Goal: Transaction & Acquisition: Purchase product/service

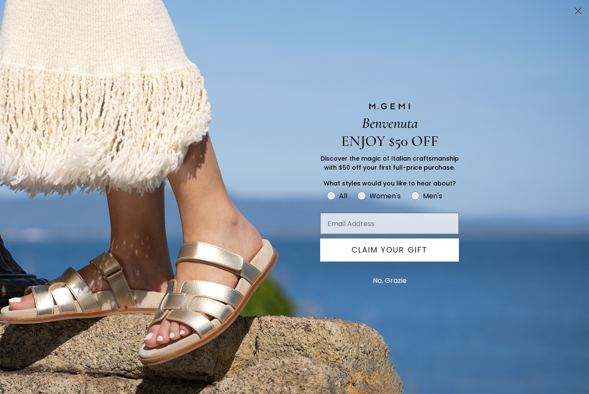
click at [367, 196] on label "Women's" at bounding box center [383, 197] width 53 height 14
click at [327, 190] on input "Women's" at bounding box center [326, 190] width 0 height 0
radio input "true"
click at [385, 283] on button "No, Grazie" at bounding box center [389, 280] width 42 height 21
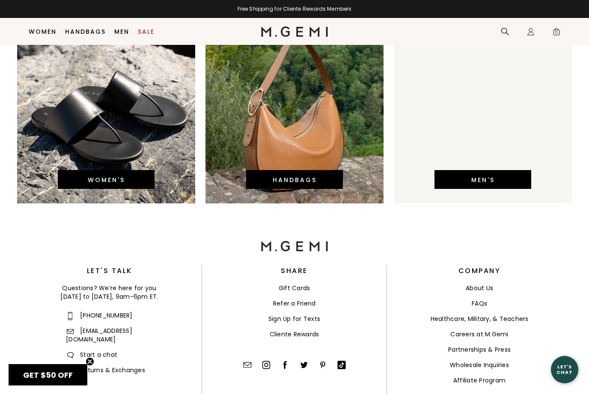
scroll to position [1878, 0]
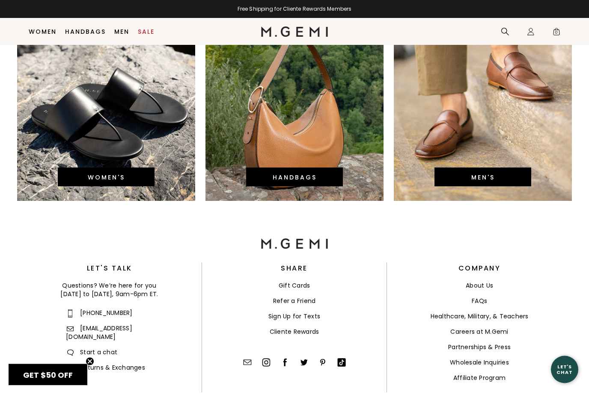
click at [124, 174] on link "WOMEN'S" at bounding box center [106, 178] width 37 height 9
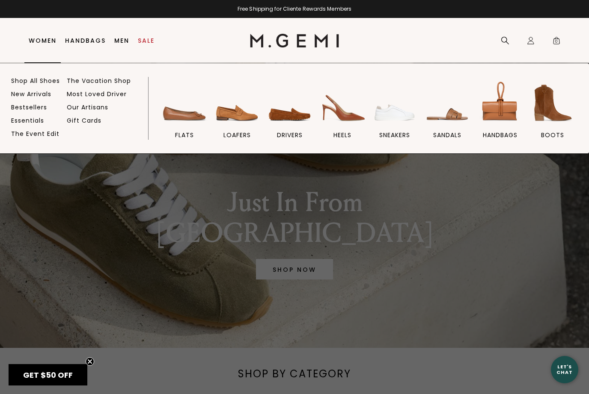
click at [182, 115] on img at bounding box center [184, 103] width 48 height 48
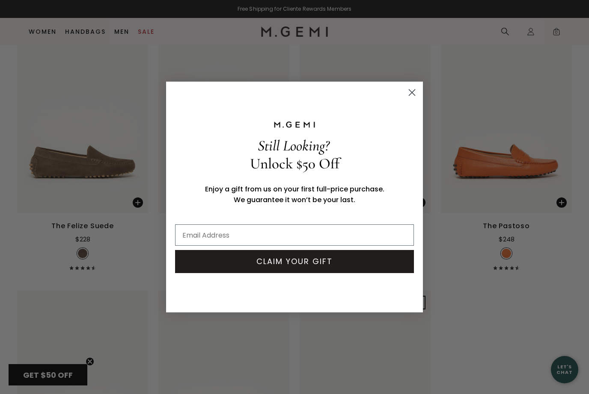
scroll to position [4162, 0]
click at [414, 100] on circle "Close dialog" at bounding box center [412, 93] width 14 height 14
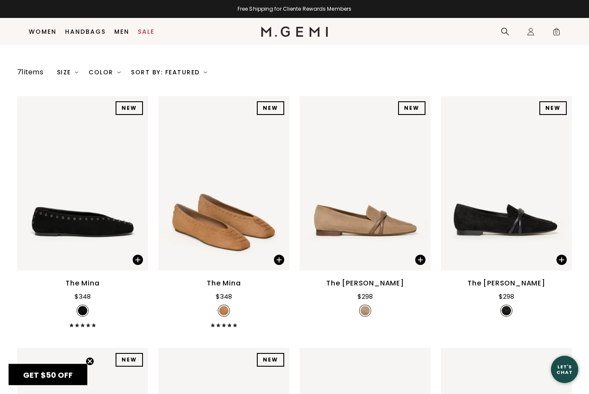
scroll to position [0, 0]
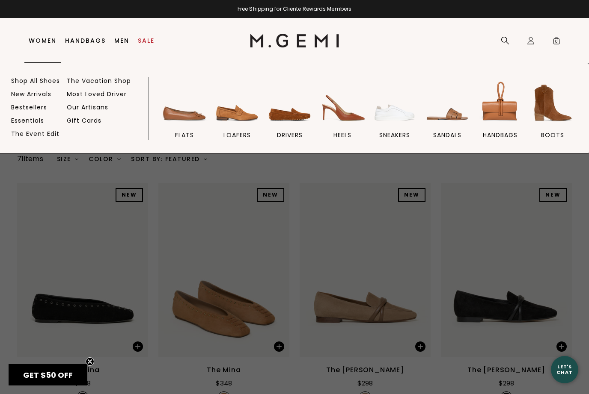
click at [238, 124] on img at bounding box center [237, 103] width 48 height 48
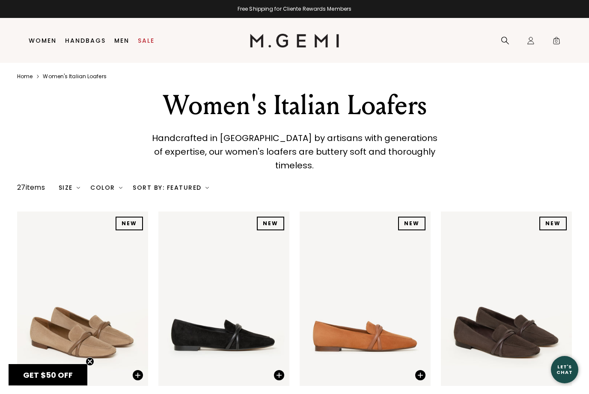
click at [151, 42] on link "Sale" at bounding box center [146, 40] width 17 height 7
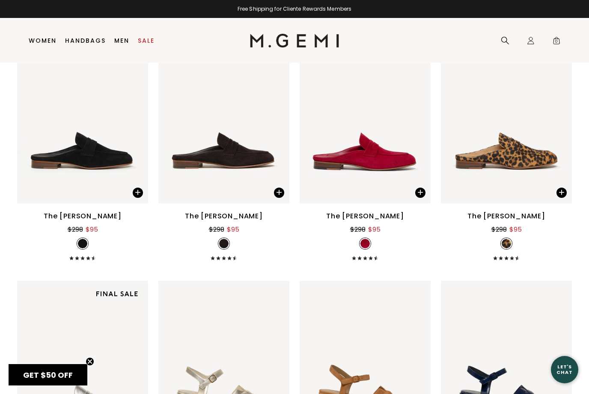
scroll to position [3412, 0]
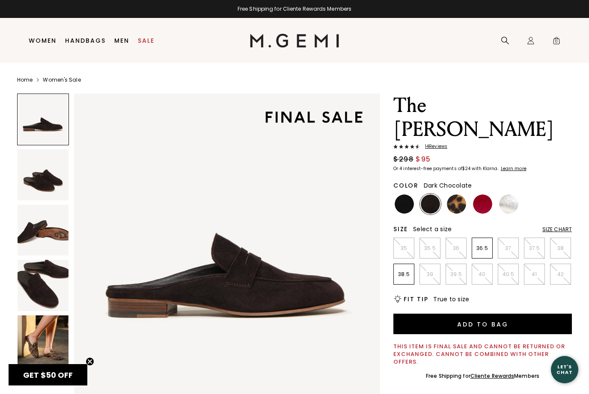
click at [405, 204] on img at bounding box center [403, 204] width 19 height 19
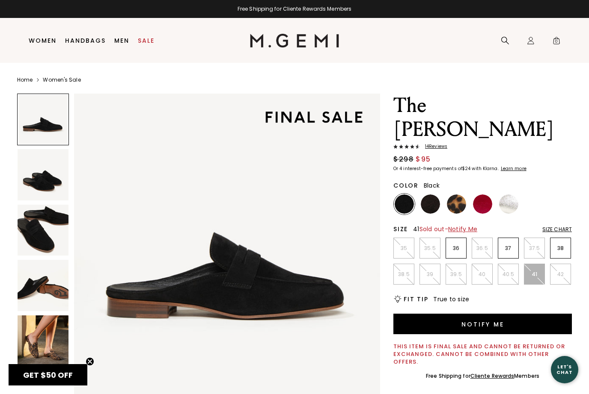
click at [512, 251] on p "37" at bounding box center [508, 248] width 20 height 7
click at [47, 177] on img at bounding box center [43, 174] width 51 height 51
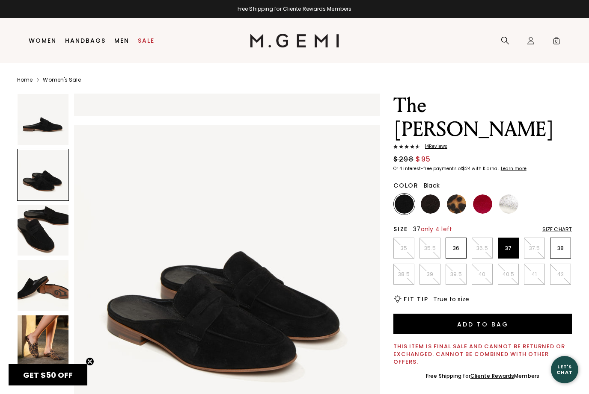
scroll to position [314, 0]
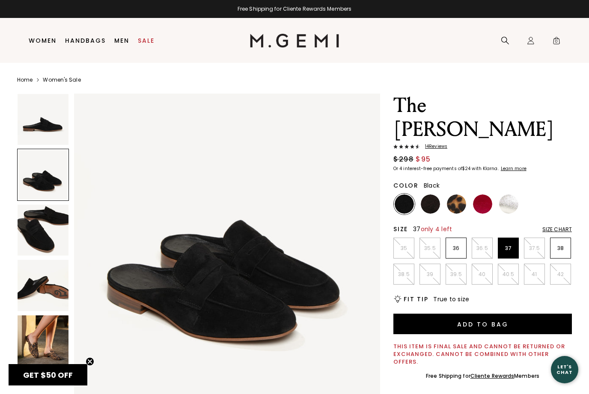
click at [52, 231] on img at bounding box center [43, 230] width 51 height 51
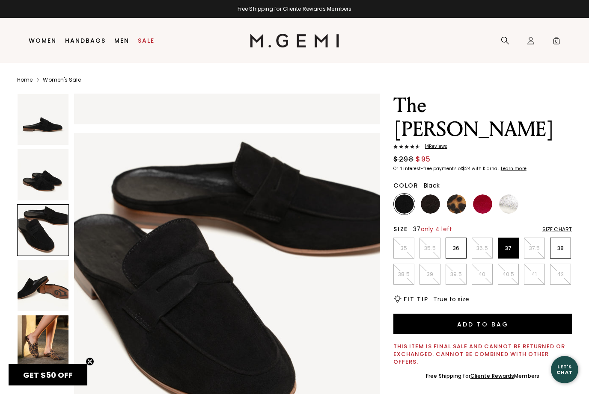
scroll to position [628, 0]
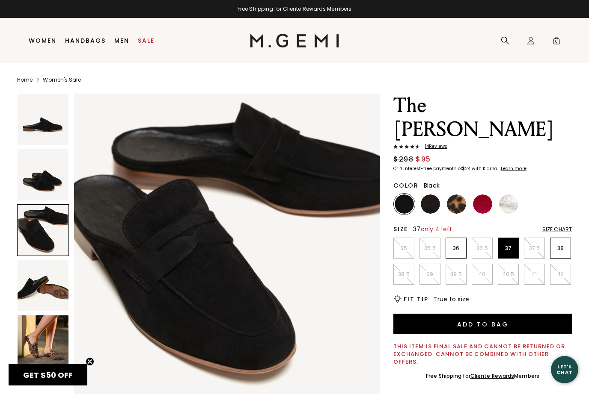
click at [459, 204] on img at bounding box center [456, 204] width 19 height 19
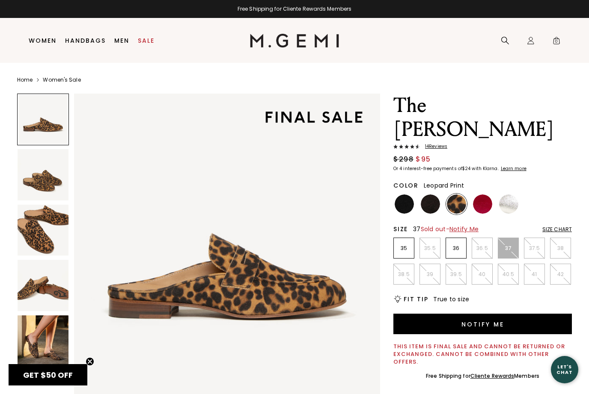
click at [483, 204] on img at bounding box center [482, 204] width 19 height 19
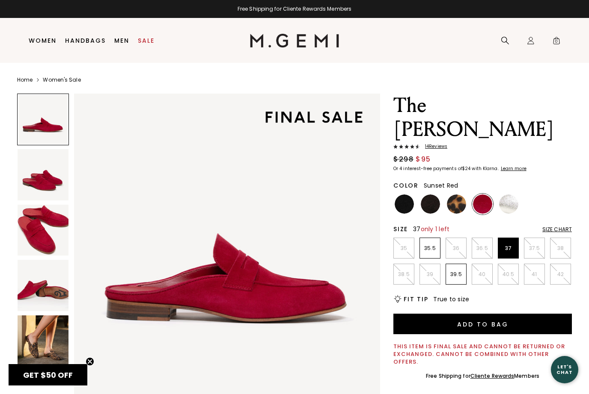
click at [431, 206] on img at bounding box center [429, 204] width 19 height 19
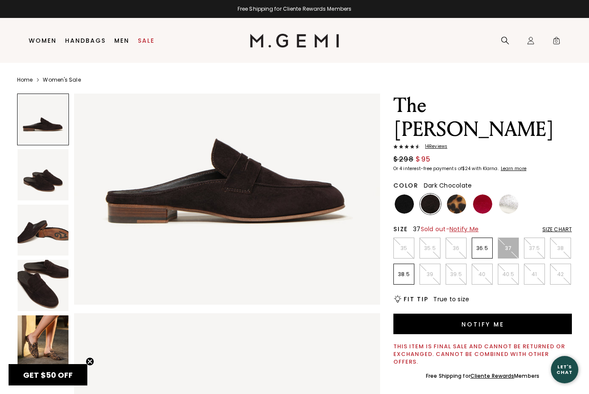
scroll to position [94, 0]
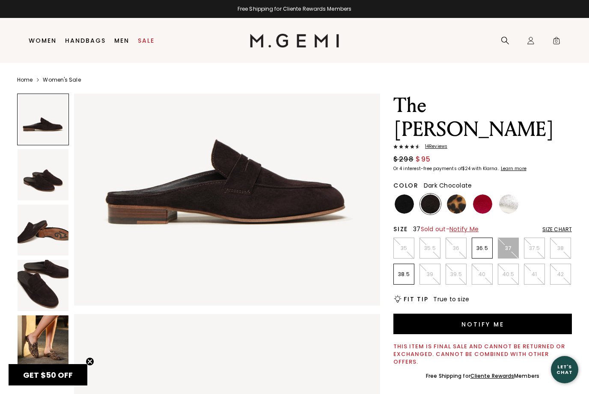
click at [44, 344] on img at bounding box center [43, 341] width 51 height 51
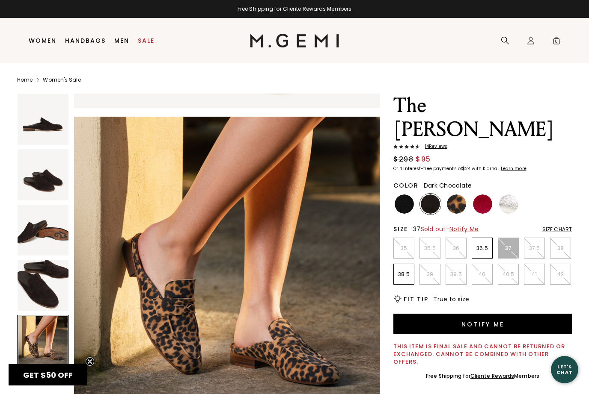
scroll to position [1239, 0]
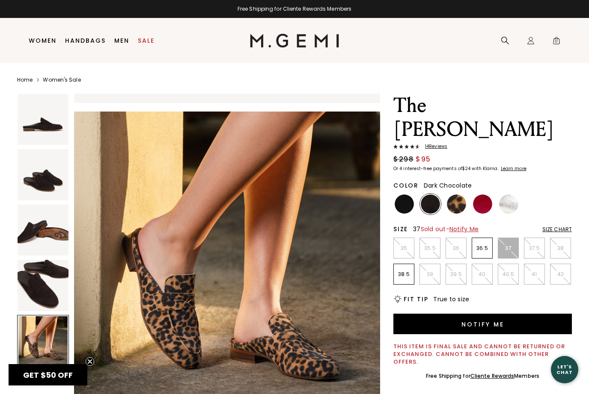
click at [436, 204] on img at bounding box center [429, 204] width 19 height 19
click at [429, 207] on img at bounding box center [429, 204] width 19 height 19
click at [401, 201] on img at bounding box center [403, 204] width 19 height 19
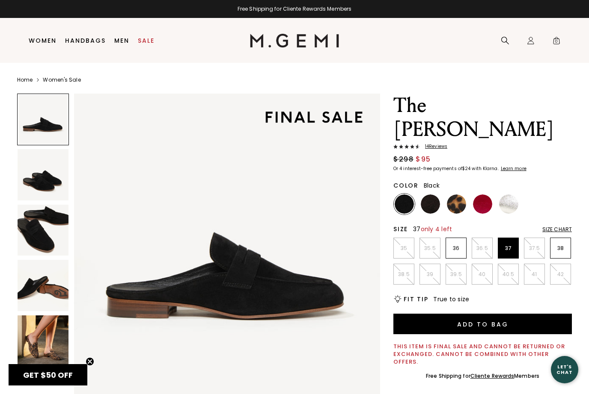
click at [53, 288] on img at bounding box center [43, 285] width 51 height 51
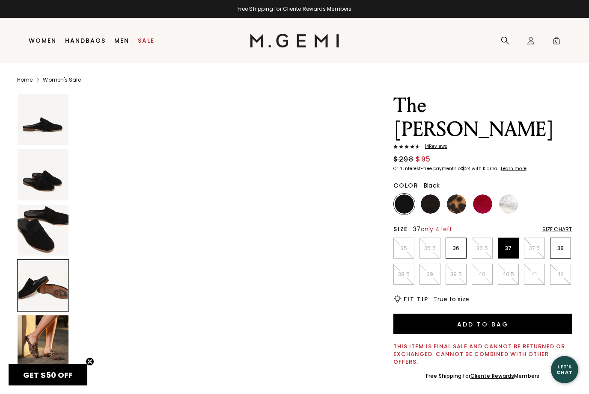
scroll to position [943, 0]
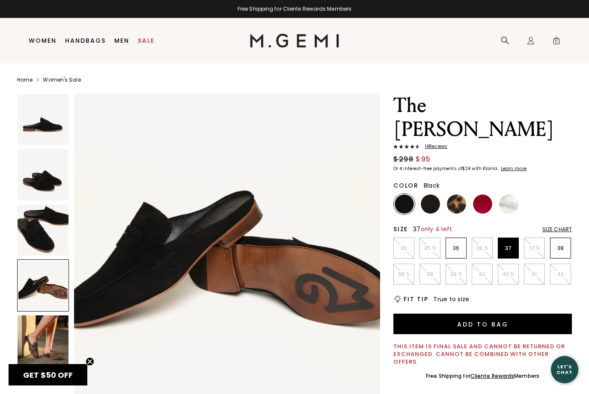
click at [488, 324] on button "Add to Bag" at bounding box center [482, 324] width 178 height 21
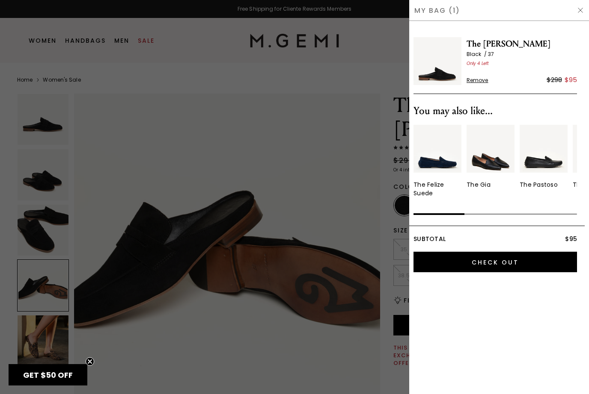
scroll to position [0, 0]
click at [507, 260] on input "Check Out" at bounding box center [494, 262] width 163 height 21
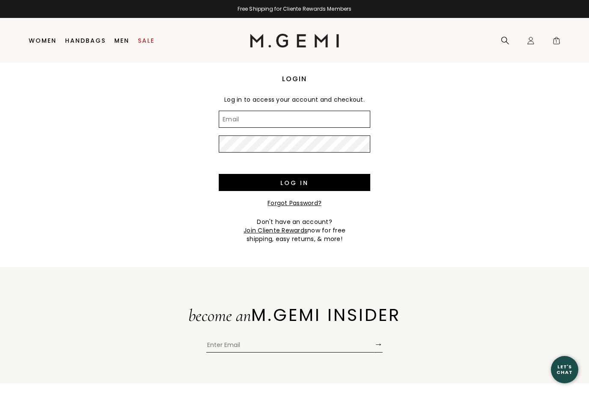
click at [245, 126] on input "Email" at bounding box center [294, 119] width 151 height 17
type input "deborahfenderson@carolina.rr.com"
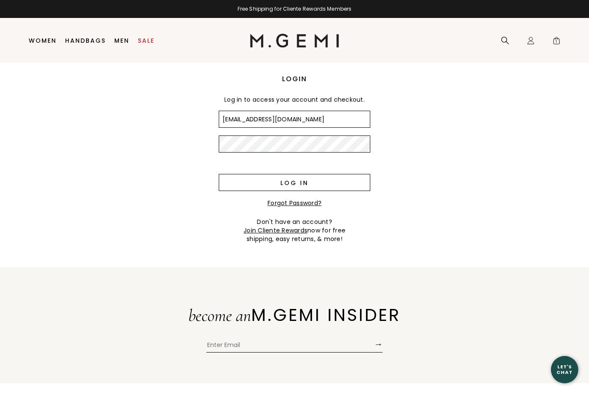
click at [297, 189] on input "Log in" at bounding box center [294, 182] width 151 height 17
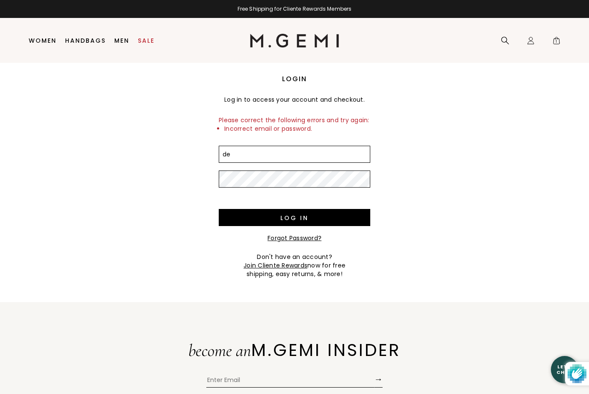
type input "deb"
click at [301, 243] on link "Forgot Password?" at bounding box center [294, 238] width 54 height 9
